Goal: Transaction & Acquisition: Purchase product/service

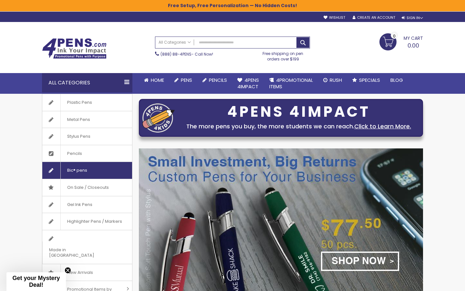
click at [76, 169] on span "Bic® pens" at bounding box center [76, 170] width 33 height 17
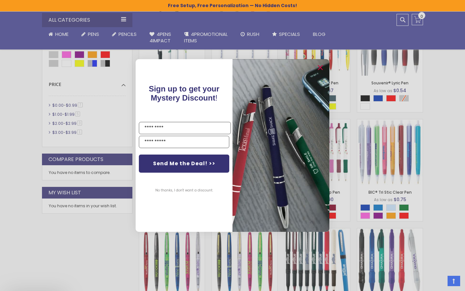
scroll to position [206, 0]
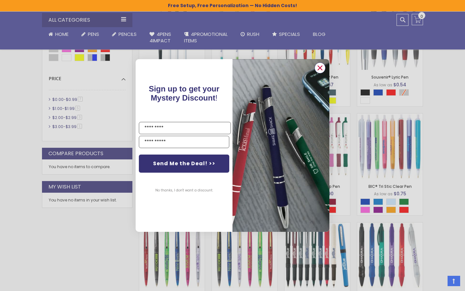
click at [318, 70] on circle "Close dialog" at bounding box center [320, 68] width 10 height 10
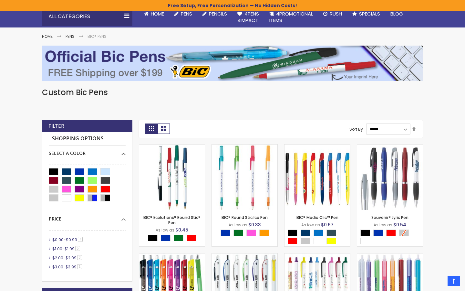
scroll to position [67, 0]
